Goal: Task Accomplishment & Management: Manage account settings

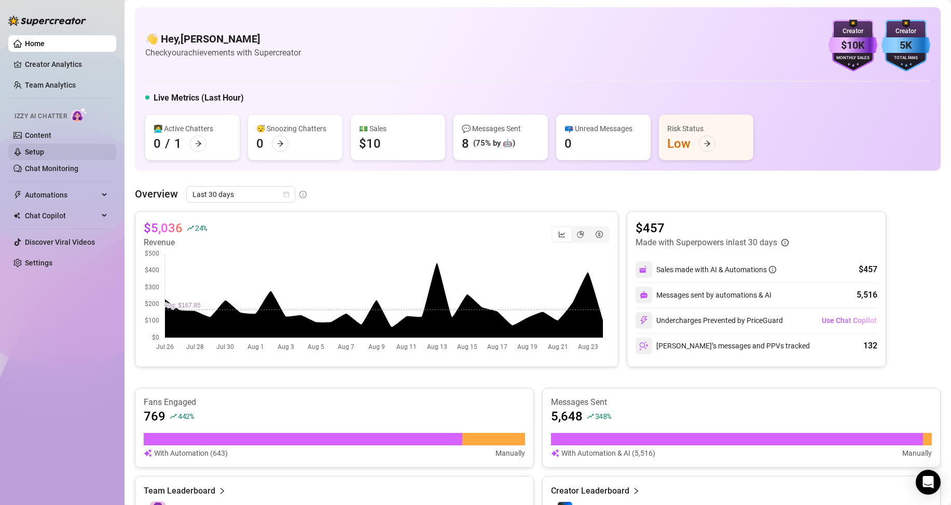
click at [44, 148] on link "Setup" at bounding box center [34, 152] width 19 height 8
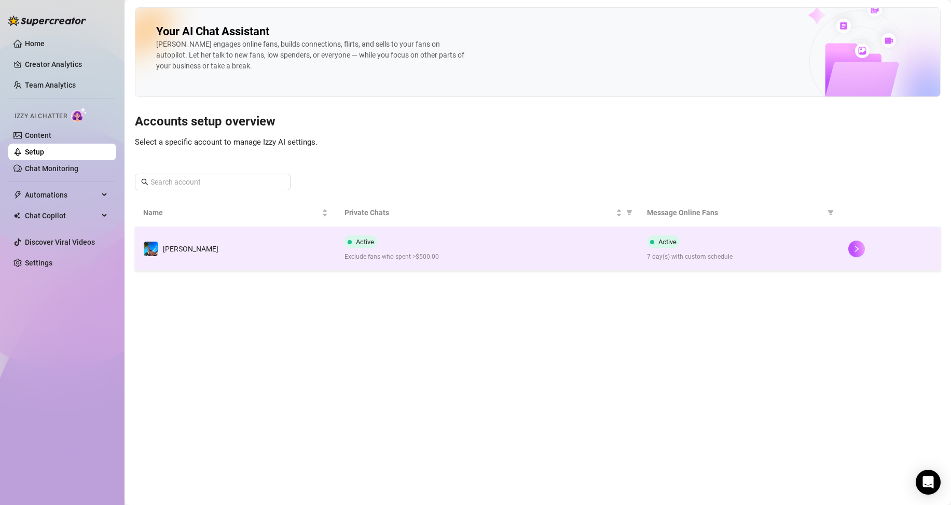
click at [263, 248] on td "[PERSON_NAME]" at bounding box center [235, 249] width 201 height 44
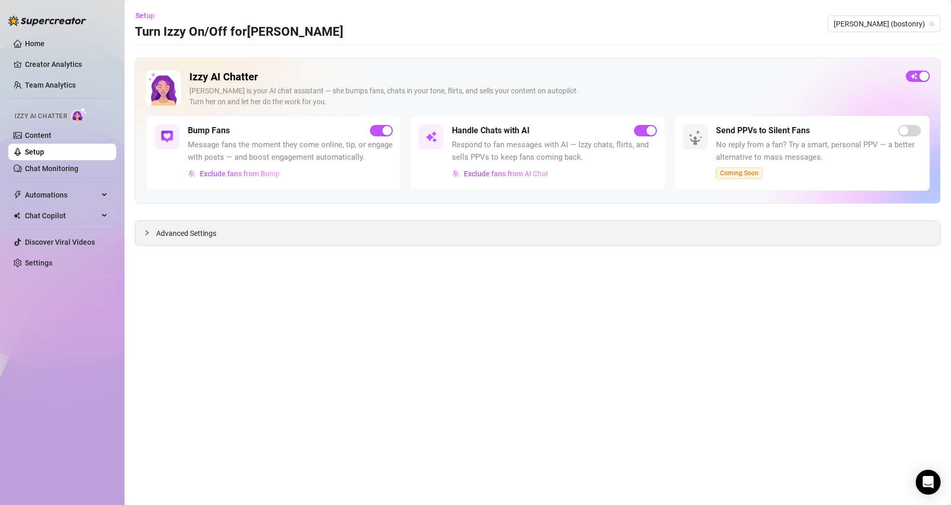
click at [149, 232] on icon "collapsed" at bounding box center [147, 233] width 6 height 6
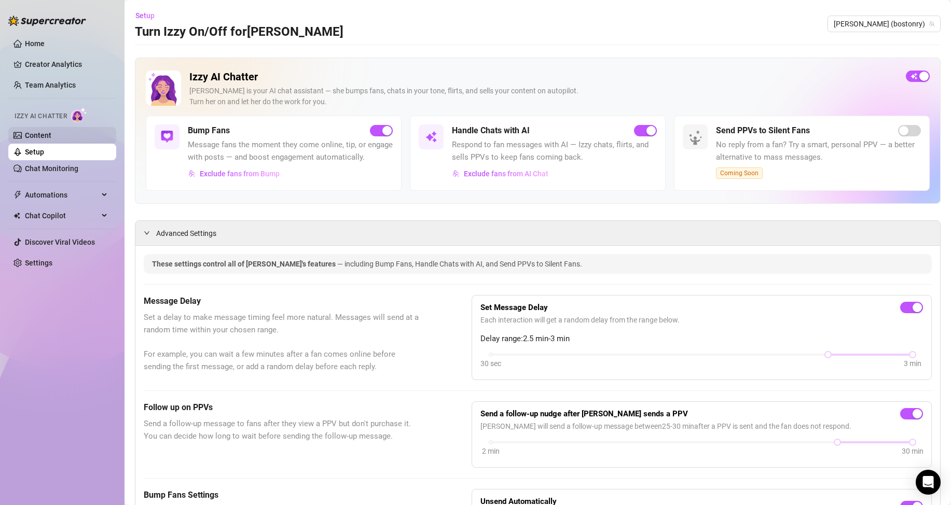
click at [51, 133] on link "Content" at bounding box center [38, 135] width 26 height 8
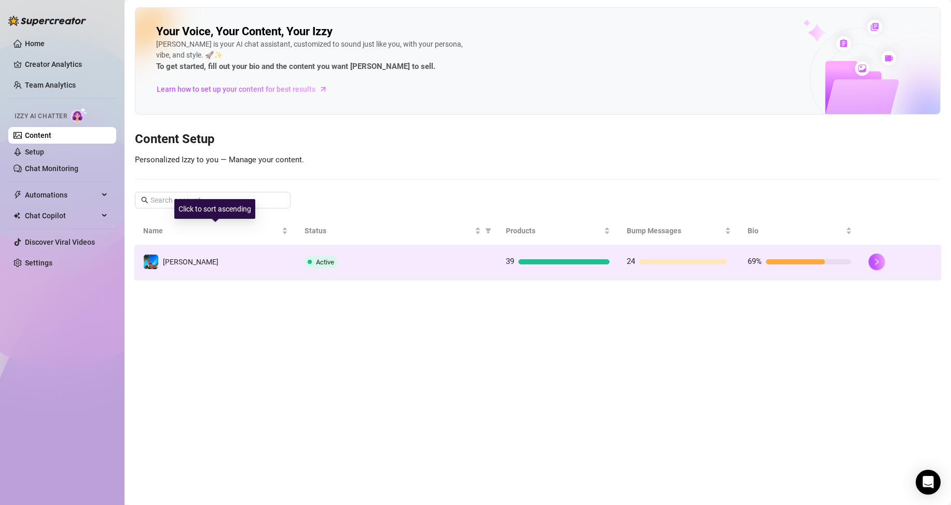
click at [246, 259] on td "[PERSON_NAME]" at bounding box center [215, 262] width 161 height 34
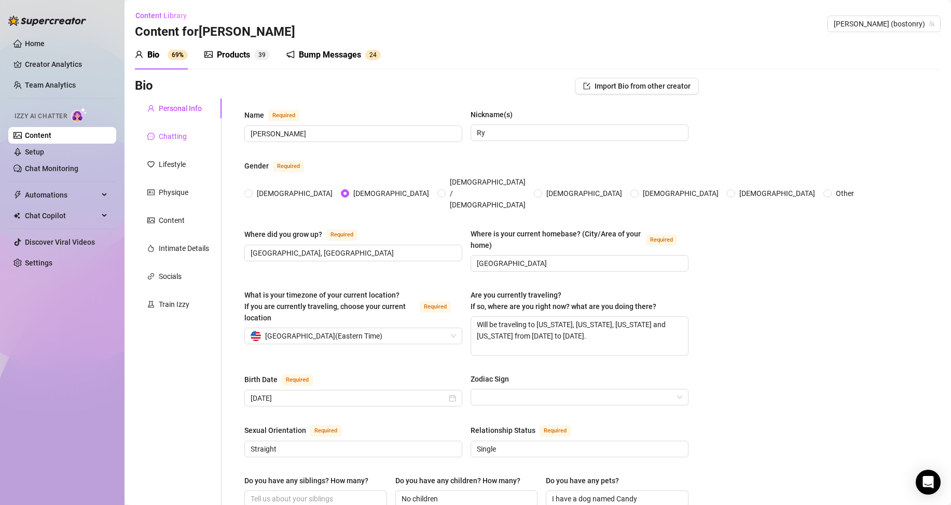
click at [173, 135] on div "Chatting" at bounding box center [173, 136] width 28 height 11
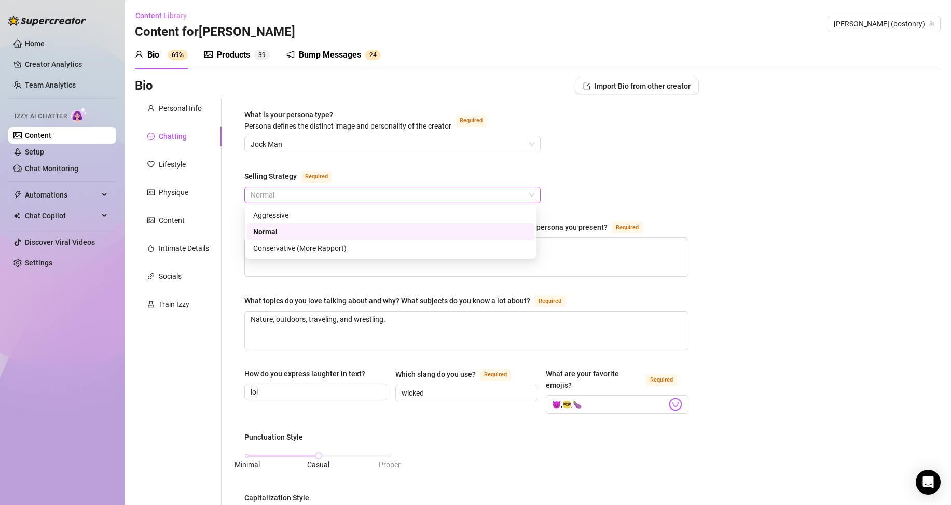
click at [445, 189] on span "Normal" at bounding box center [393, 195] width 284 height 16
click at [736, 180] on div "Bio Import Bio from other creator Personal Info Chatting Lifestyle Physique Con…" at bounding box center [538, 511] width 806 height 866
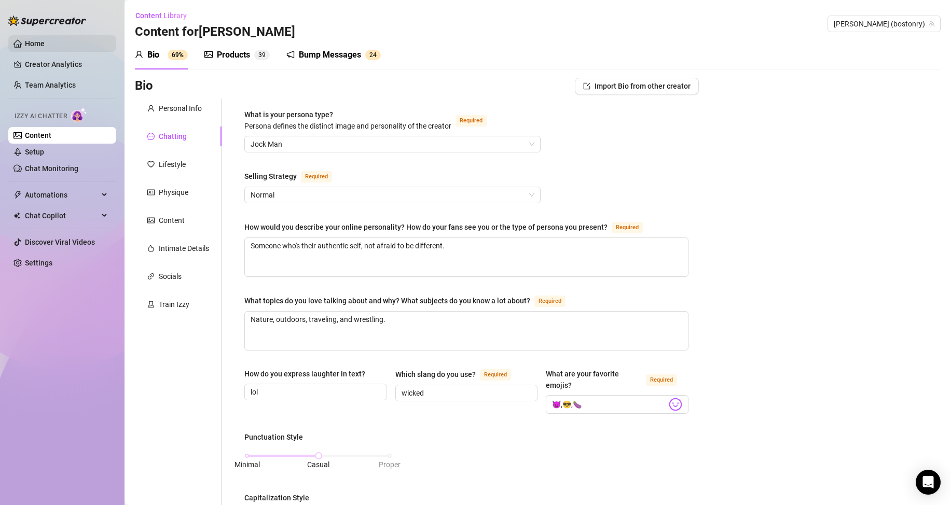
click at [25, 39] on link "Home" at bounding box center [35, 43] width 20 height 8
